Goal: Task Accomplishment & Management: Complete application form

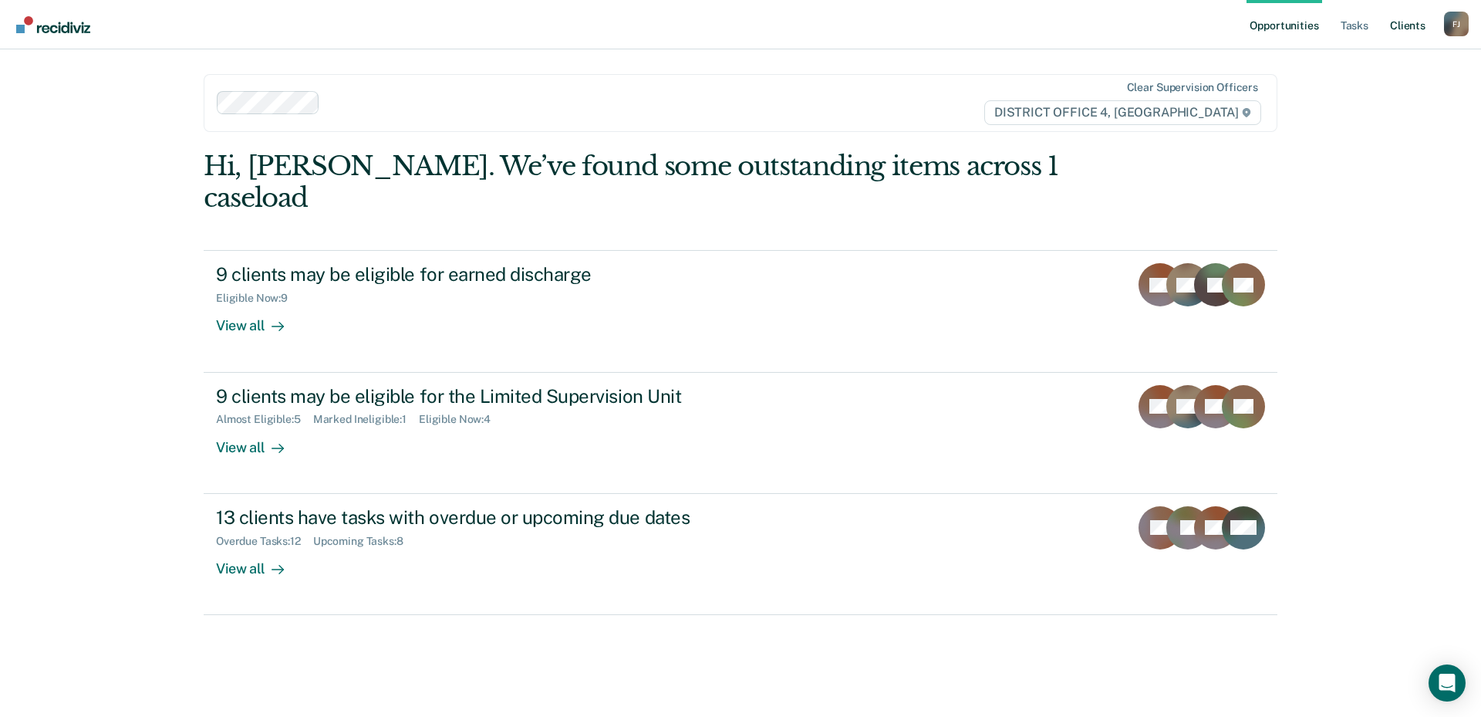
click at [1407, 29] on link "Client s" at bounding box center [1408, 24] width 42 height 49
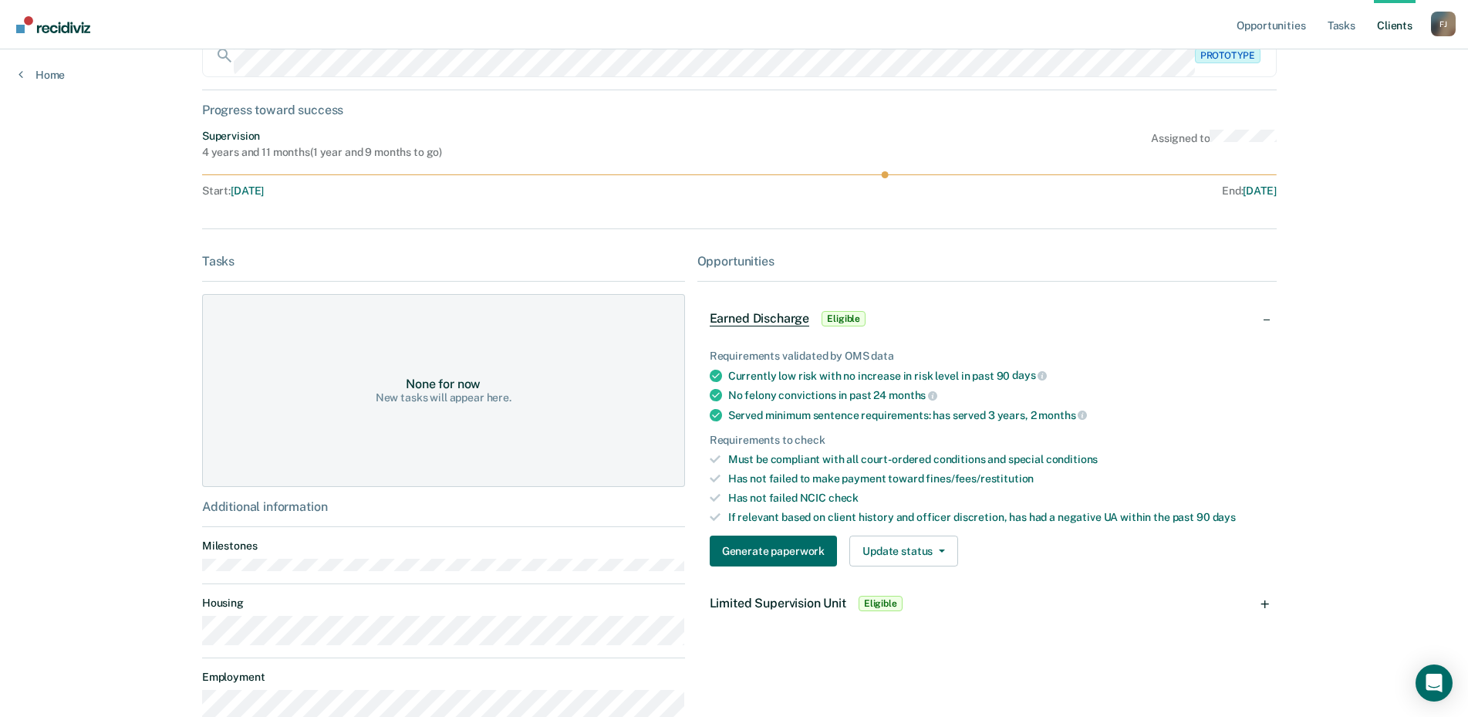
scroll to position [196, 0]
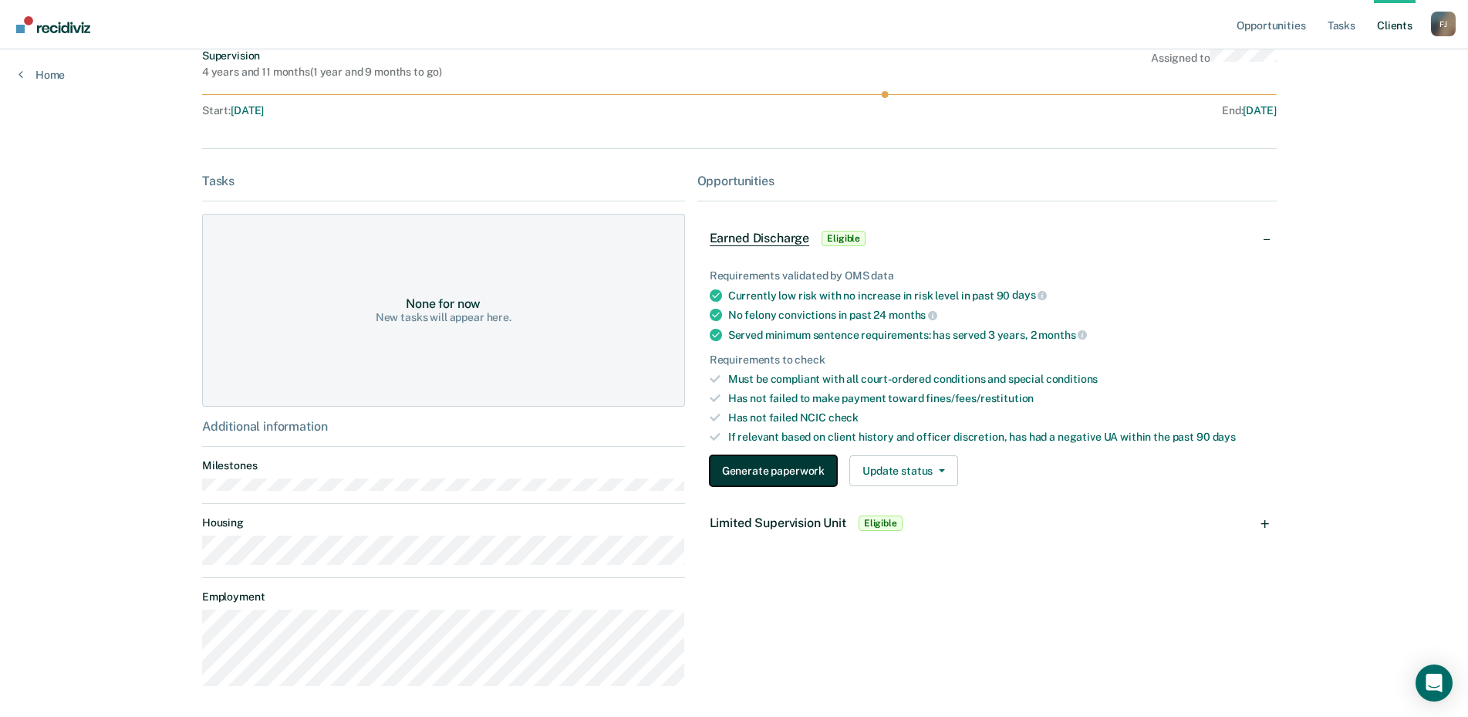
click at [790, 464] on button "Generate paperwork" at bounding box center [773, 470] width 127 height 31
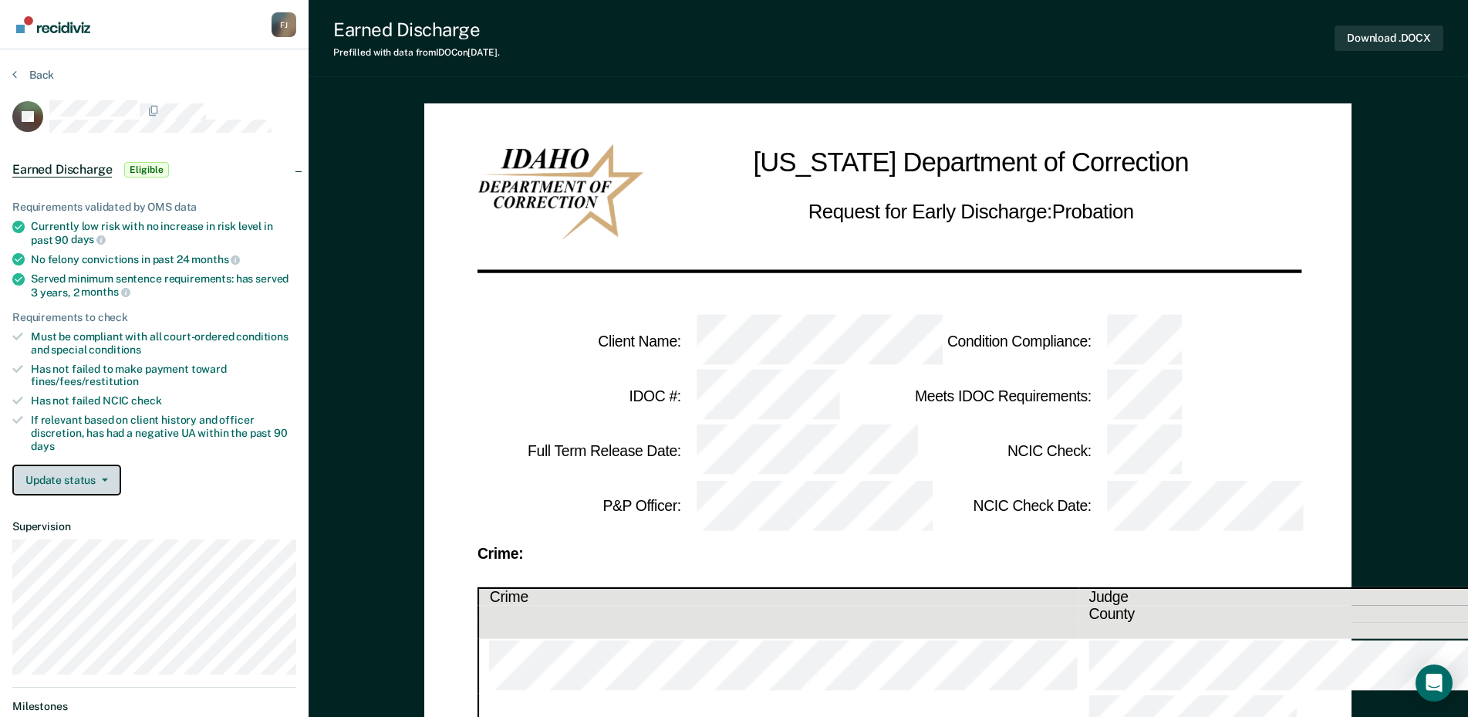
click at [59, 475] on button "Update status" at bounding box center [66, 479] width 109 height 31
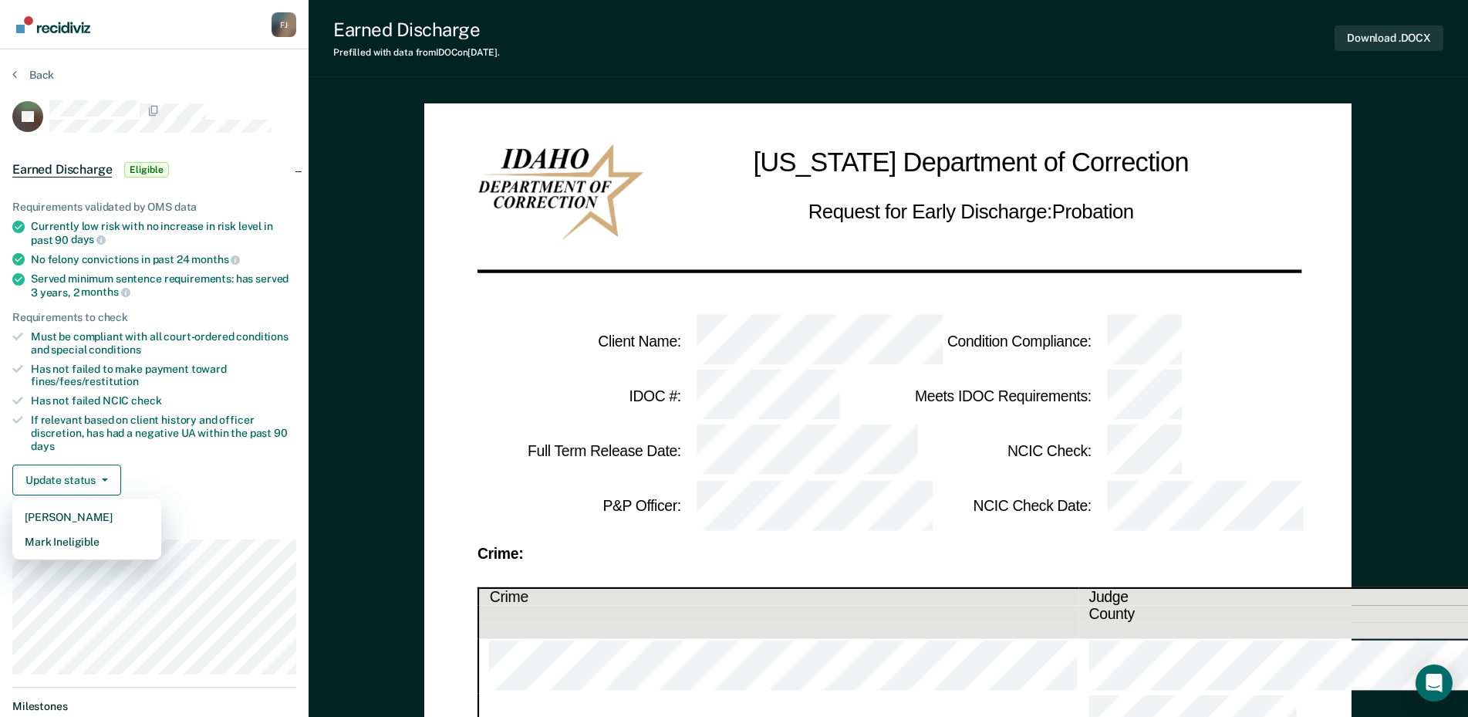
click at [120, 375] on span "fines/fees/restitution" at bounding box center [85, 381] width 108 height 12
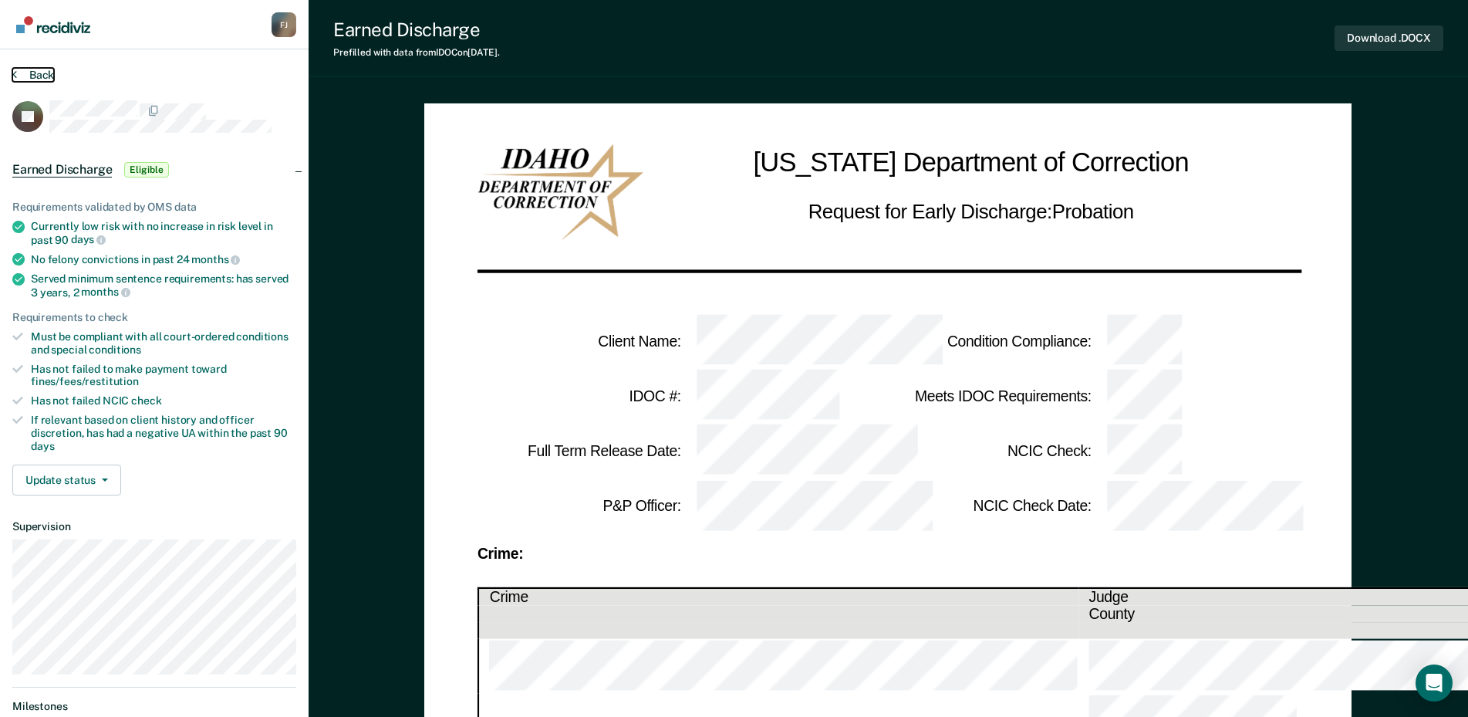
click at [24, 81] on button "Back" at bounding box center [33, 75] width 42 height 14
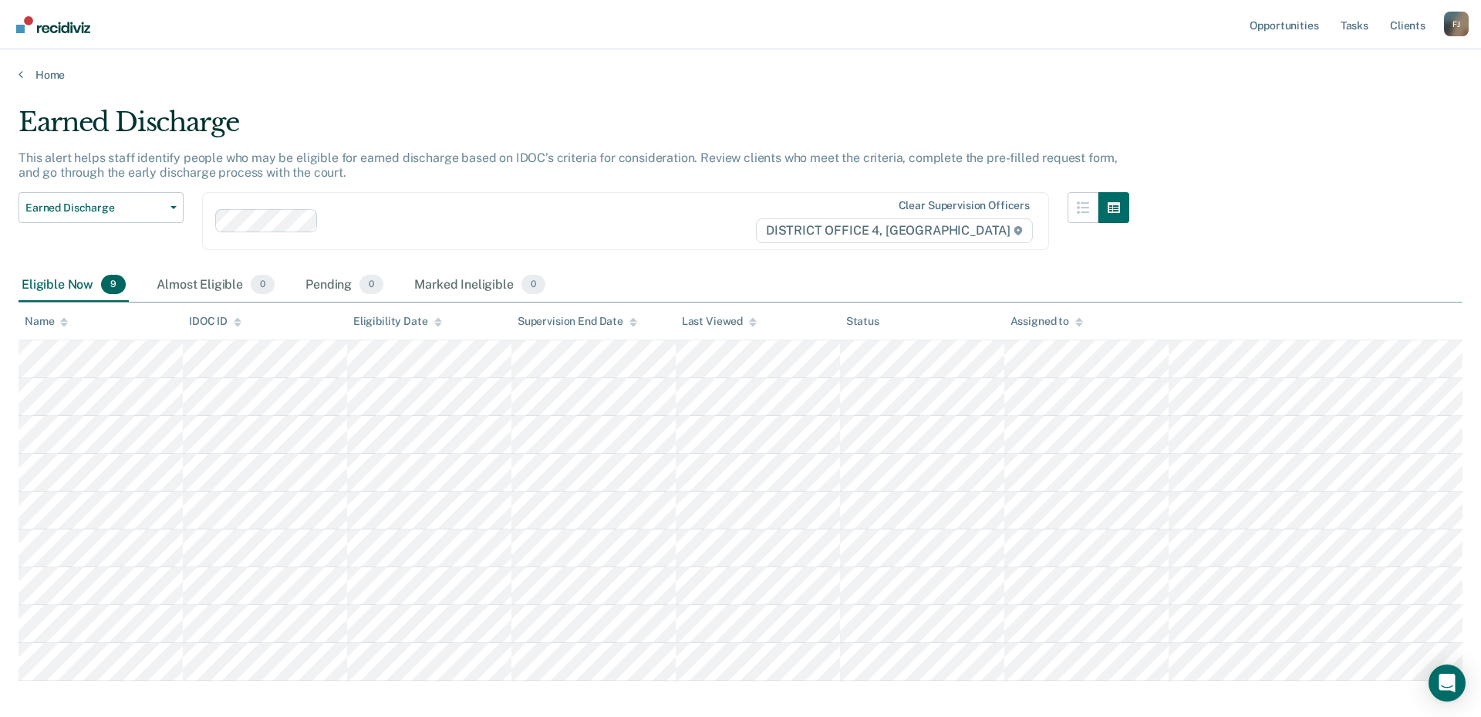
click at [39, 85] on main "Earned Discharge This alert helps staff identify people who may be eligible for…" at bounding box center [740, 397] width 1481 height 630
click at [46, 74] on link "Home" at bounding box center [741, 75] width 1444 height 14
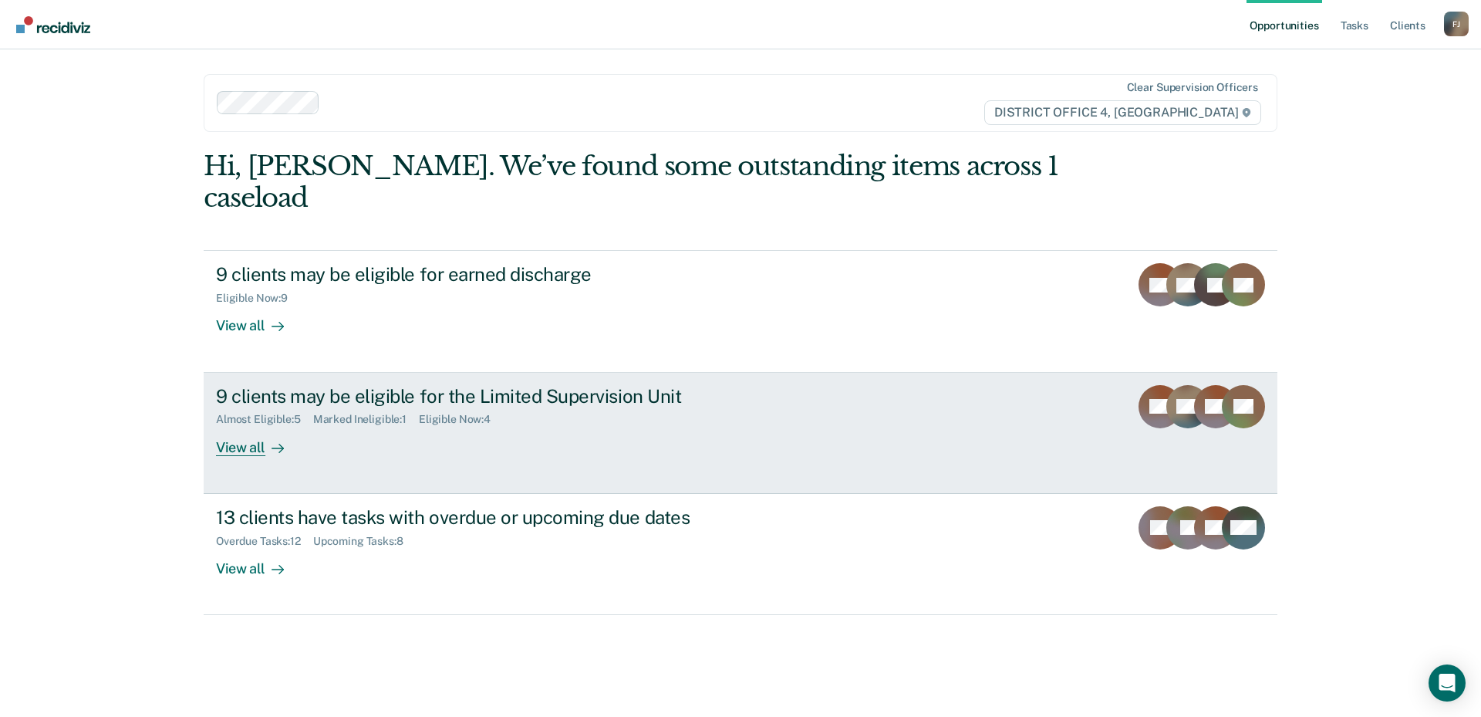
click at [522, 406] on div "Almost Eligible : 5 Marked Ineligible : 1 Eligible Now : 4" at bounding box center [486, 415] width 541 height 19
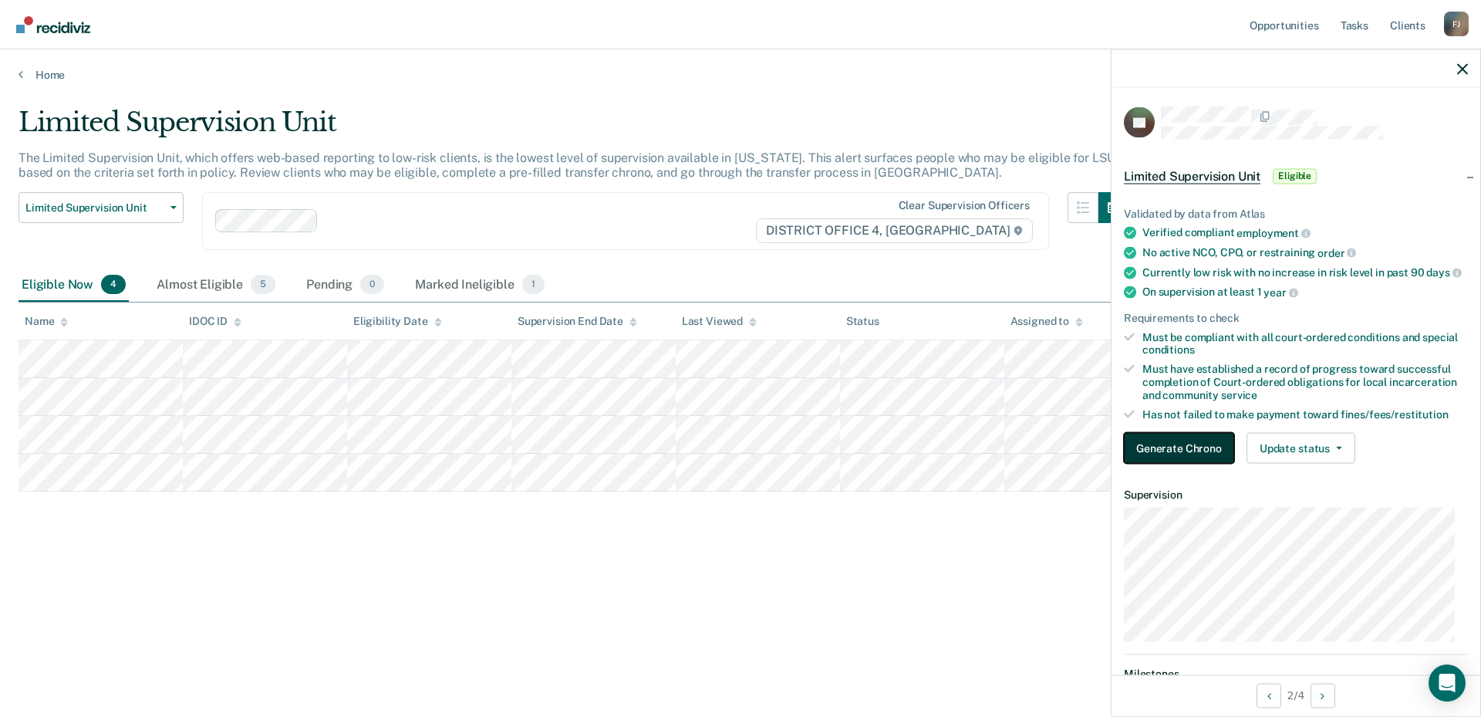
click at [1172, 455] on button "Generate Chrono" at bounding box center [1179, 448] width 110 height 31
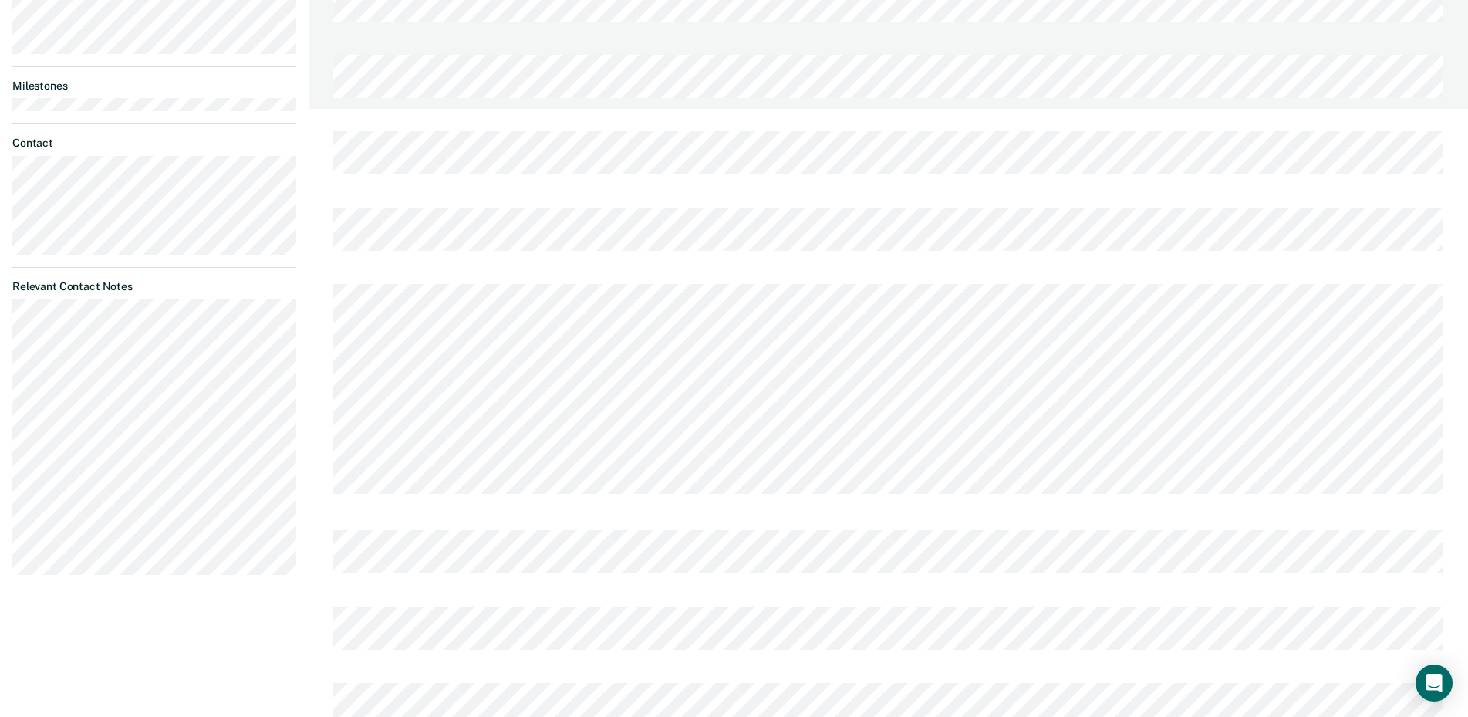
scroll to position [617, 0]
click at [241, 555] on div "[PERSON_NAME] Profile How it works Log Out Back TA Limited Supervision Unit Eli…" at bounding box center [734, 121] width 1468 height 1477
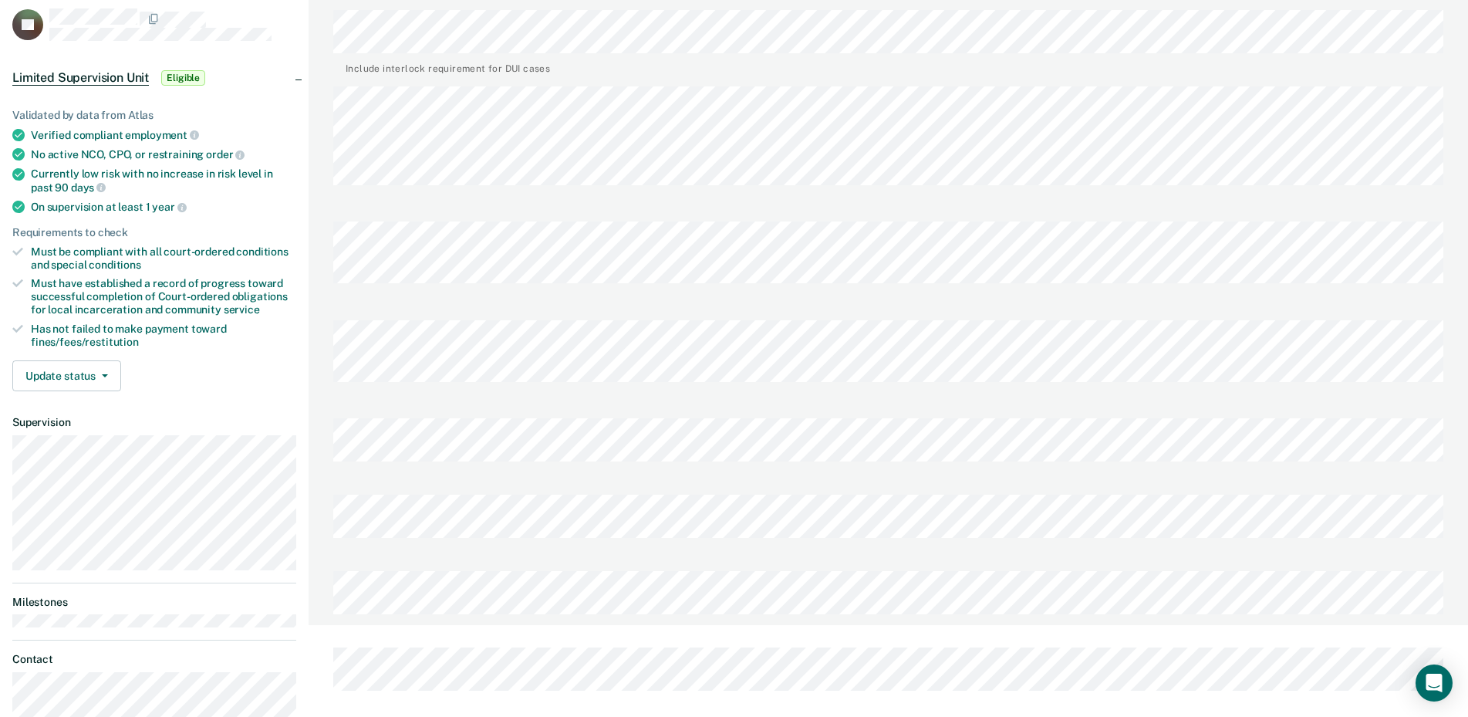
scroll to position [0, 0]
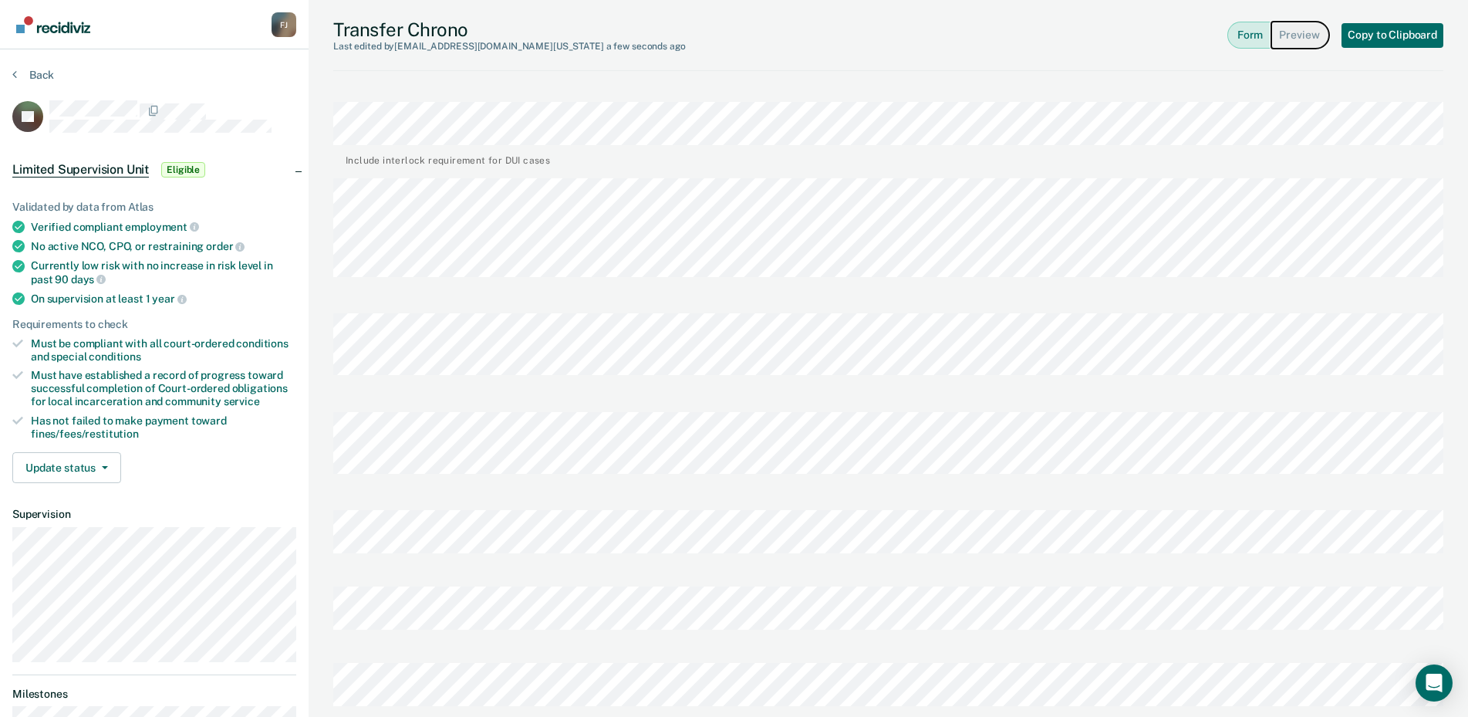
click at [1310, 35] on button "Preview" at bounding box center [1300, 35] width 58 height 27
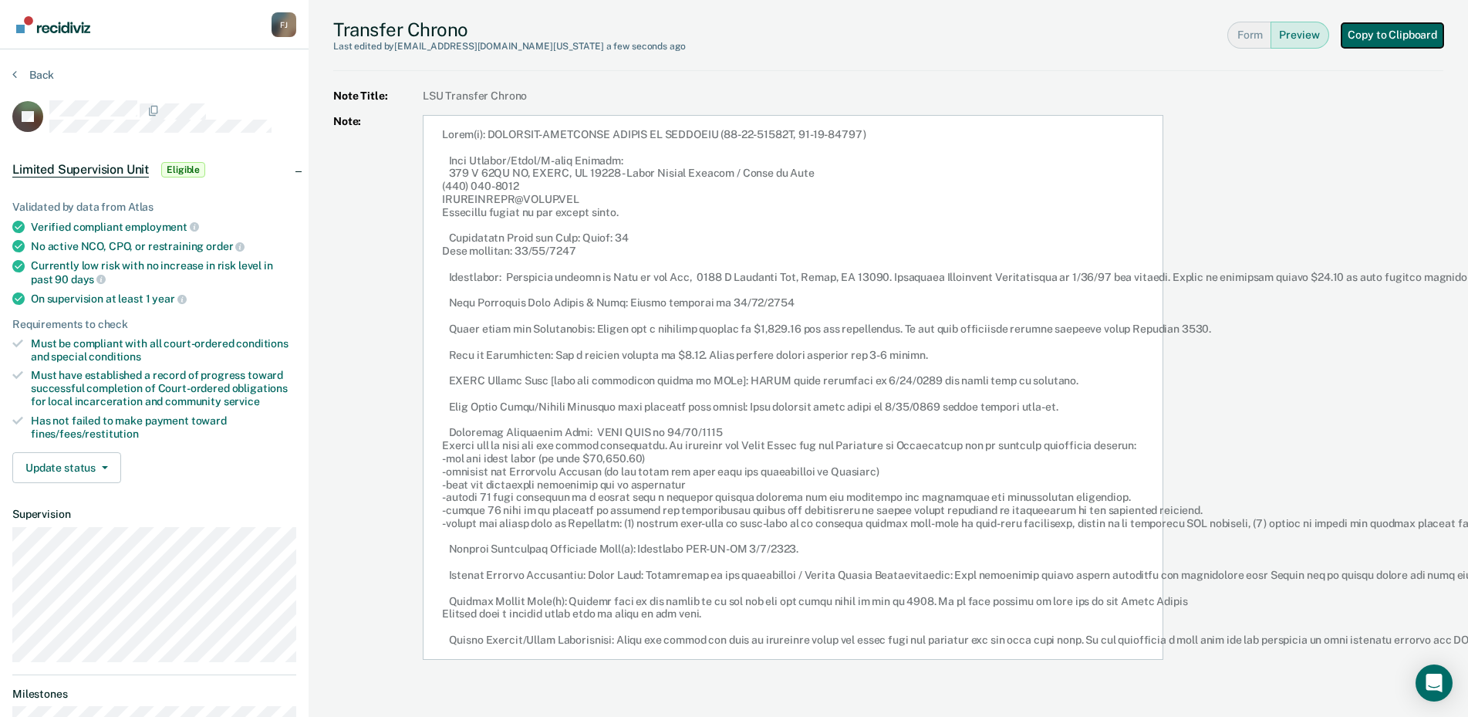
click at [1377, 34] on button "Copy to Clipboard" at bounding box center [1392, 35] width 102 height 25
click at [1260, 35] on button "Form" at bounding box center [1248, 35] width 43 height 27
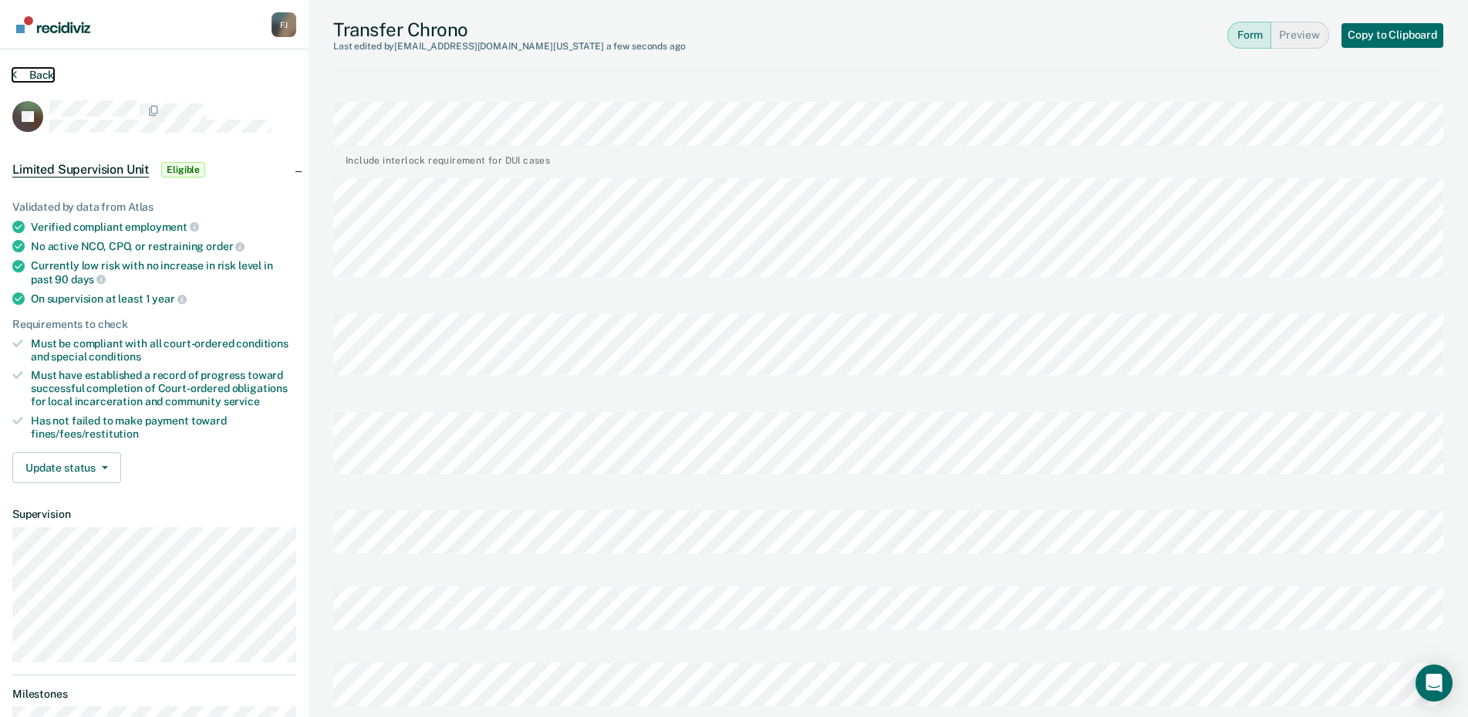
click at [49, 79] on button "Back" at bounding box center [33, 75] width 42 height 14
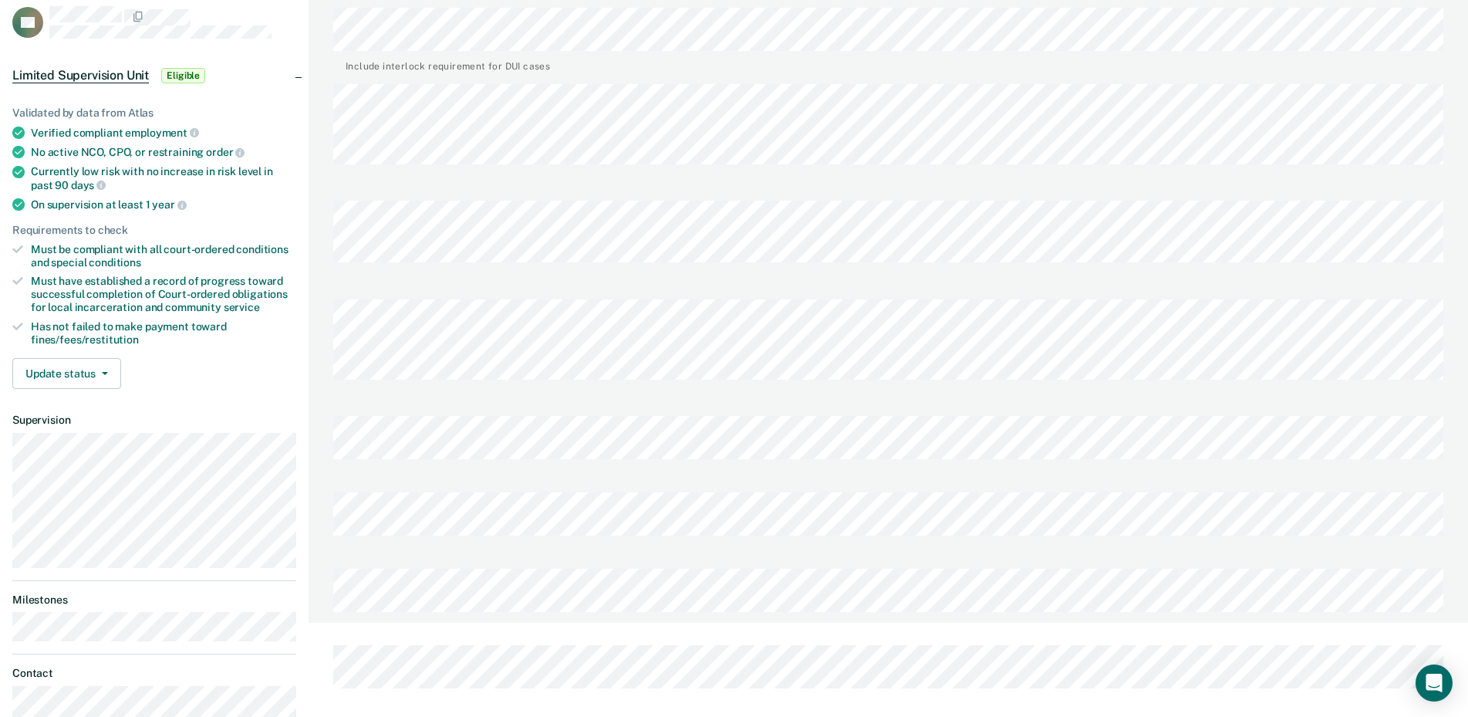
scroll to position [231, 0]
